Goal: Navigation & Orientation: Find specific page/section

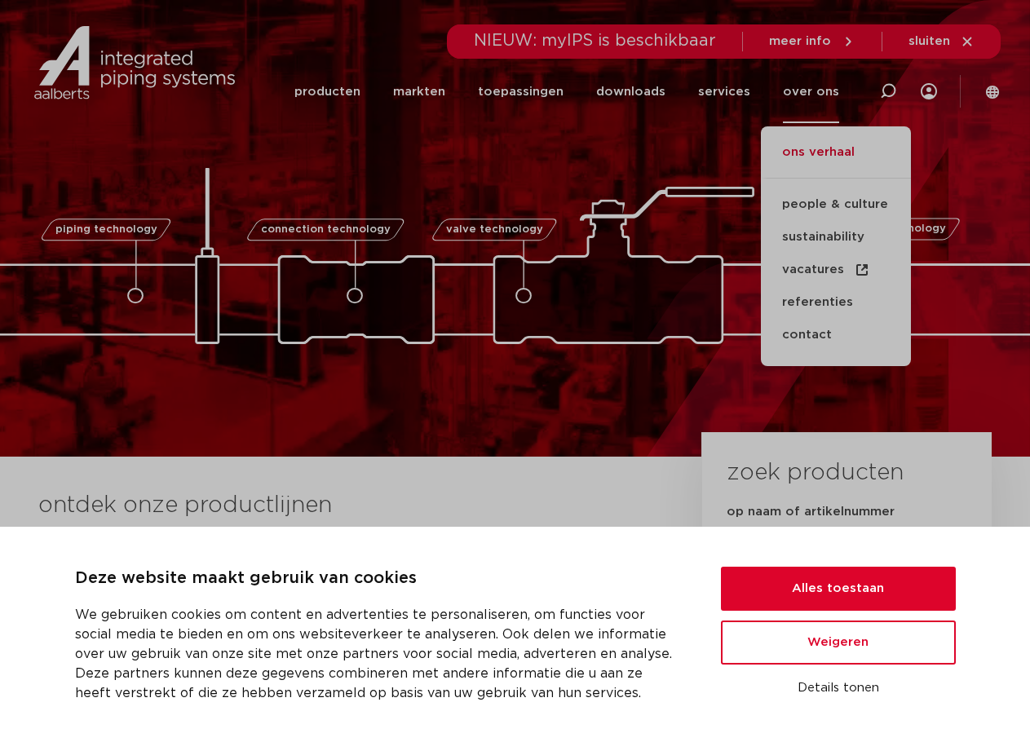
click at [845, 155] on link "ons verhaal" at bounding box center [836, 161] width 150 height 36
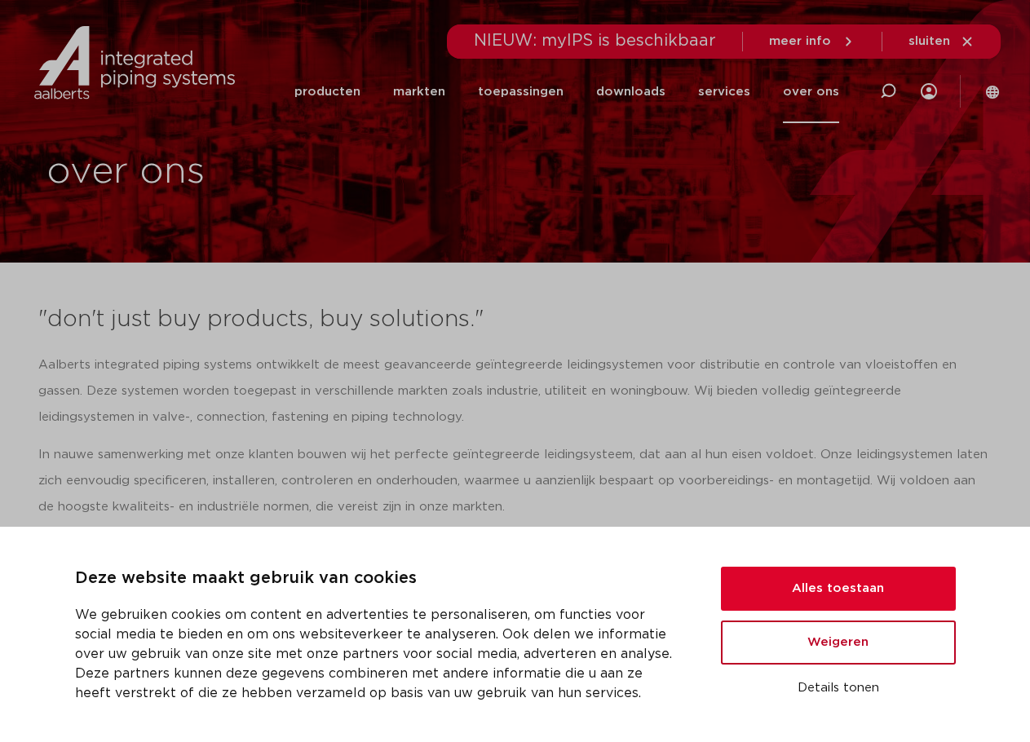
click at [830, 653] on button "Weigeren" at bounding box center [838, 643] width 235 height 44
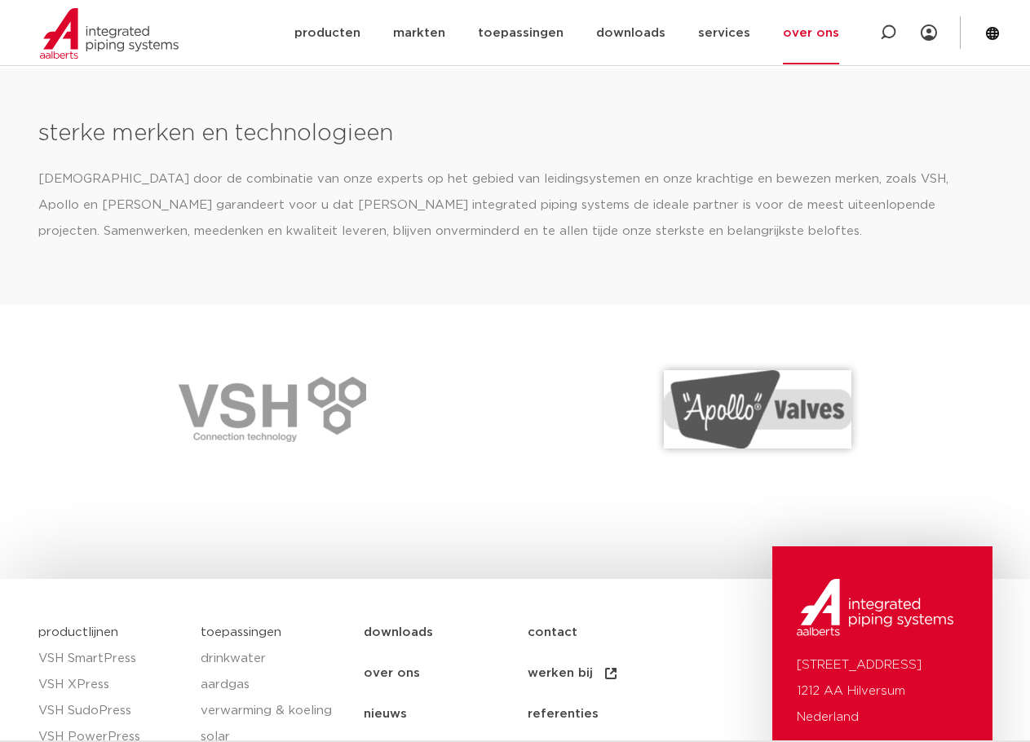
scroll to position [2429, 0]
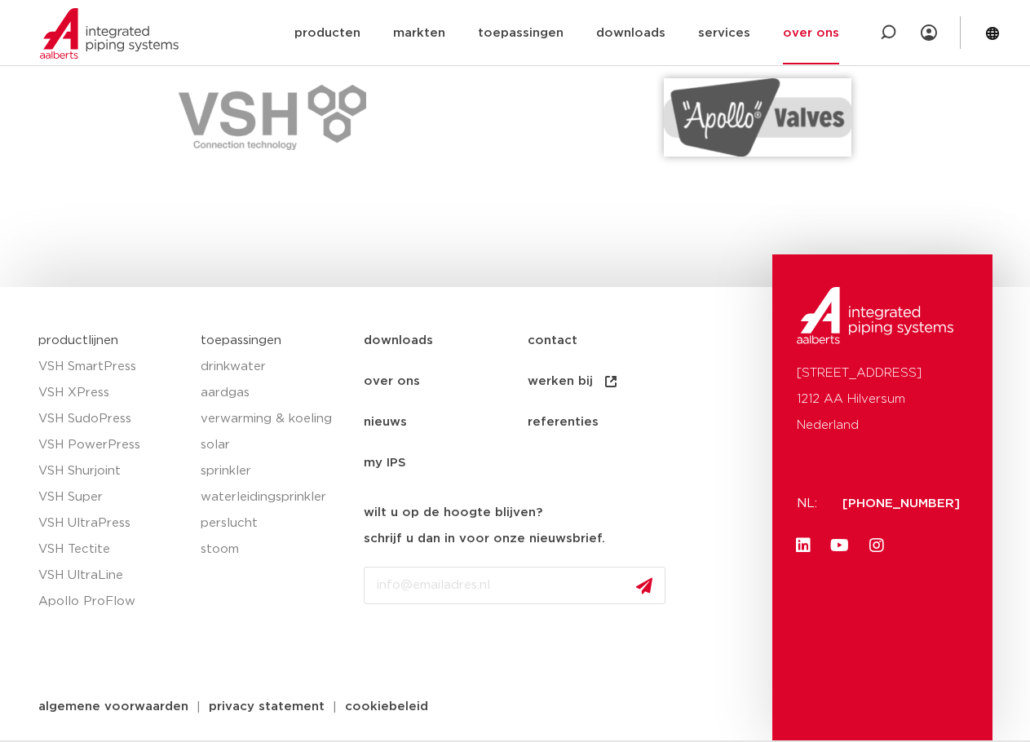
click at [570, 375] on link "werken bij" at bounding box center [610, 381] width 164 height 41
